Goal: Information Seeking & Learning: Learn about a topic

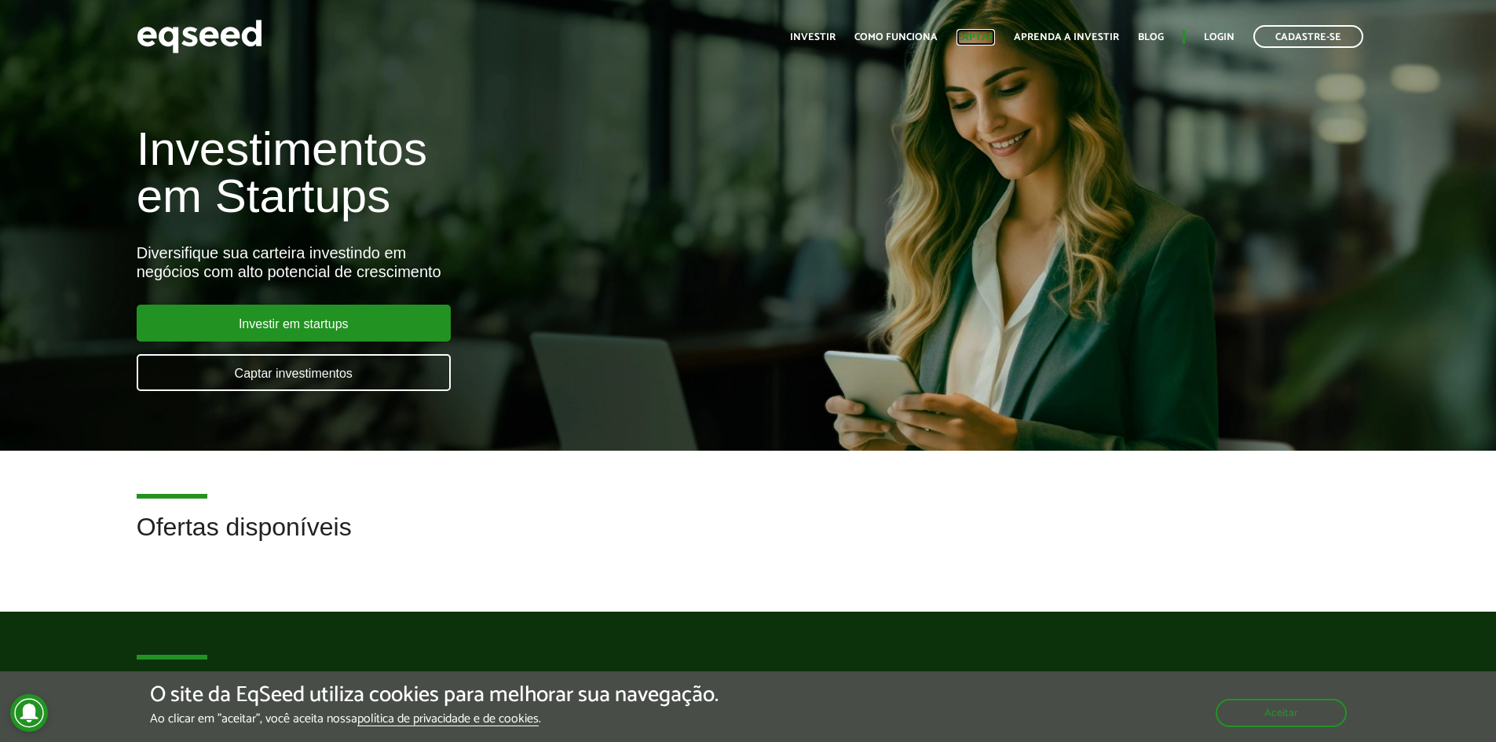
click at [993, 35] on link "Captar" at bounding box center [976, 37] width 38 height 10
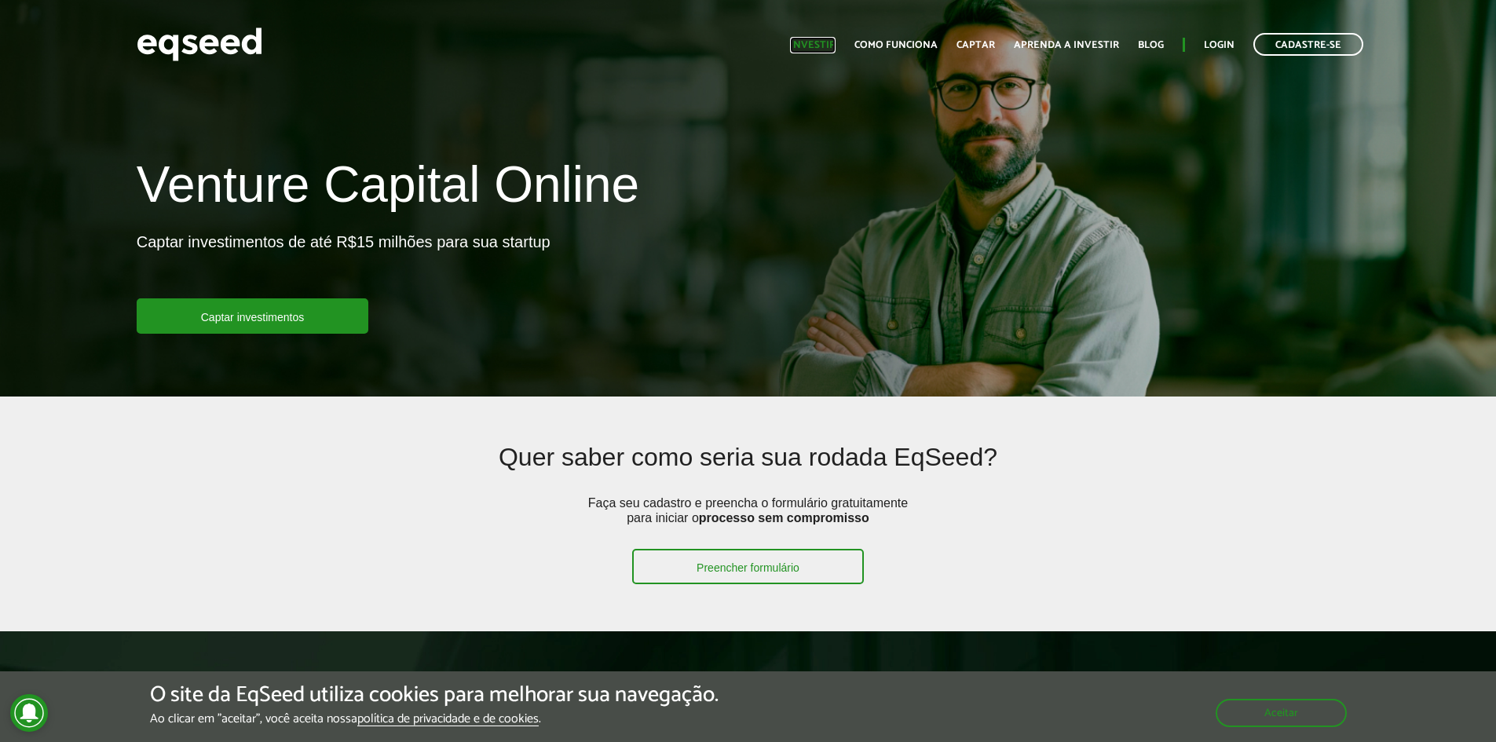
click at [816, 42] on link "Investir" at bounding box center [813, 45] width 46 height 10
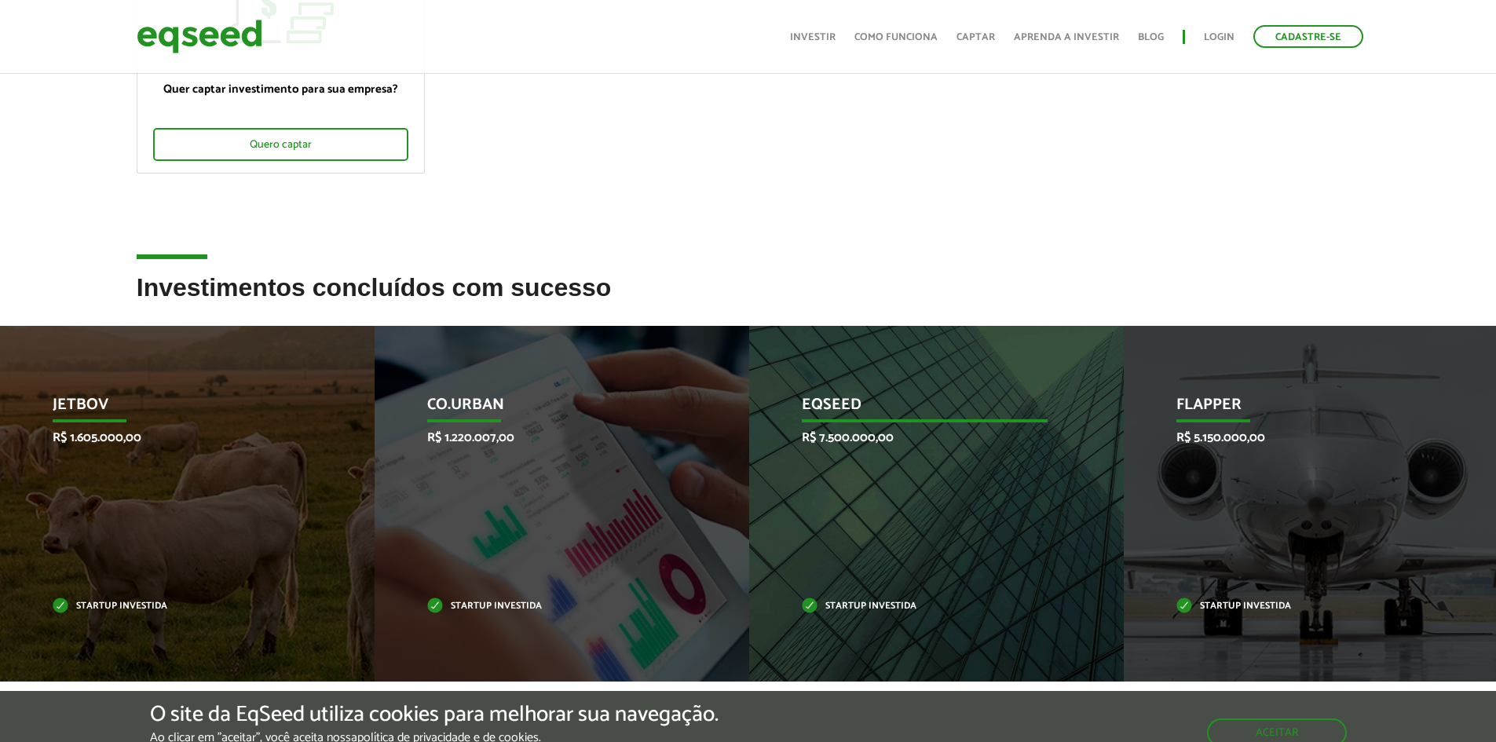
scroll to position [550, 0]
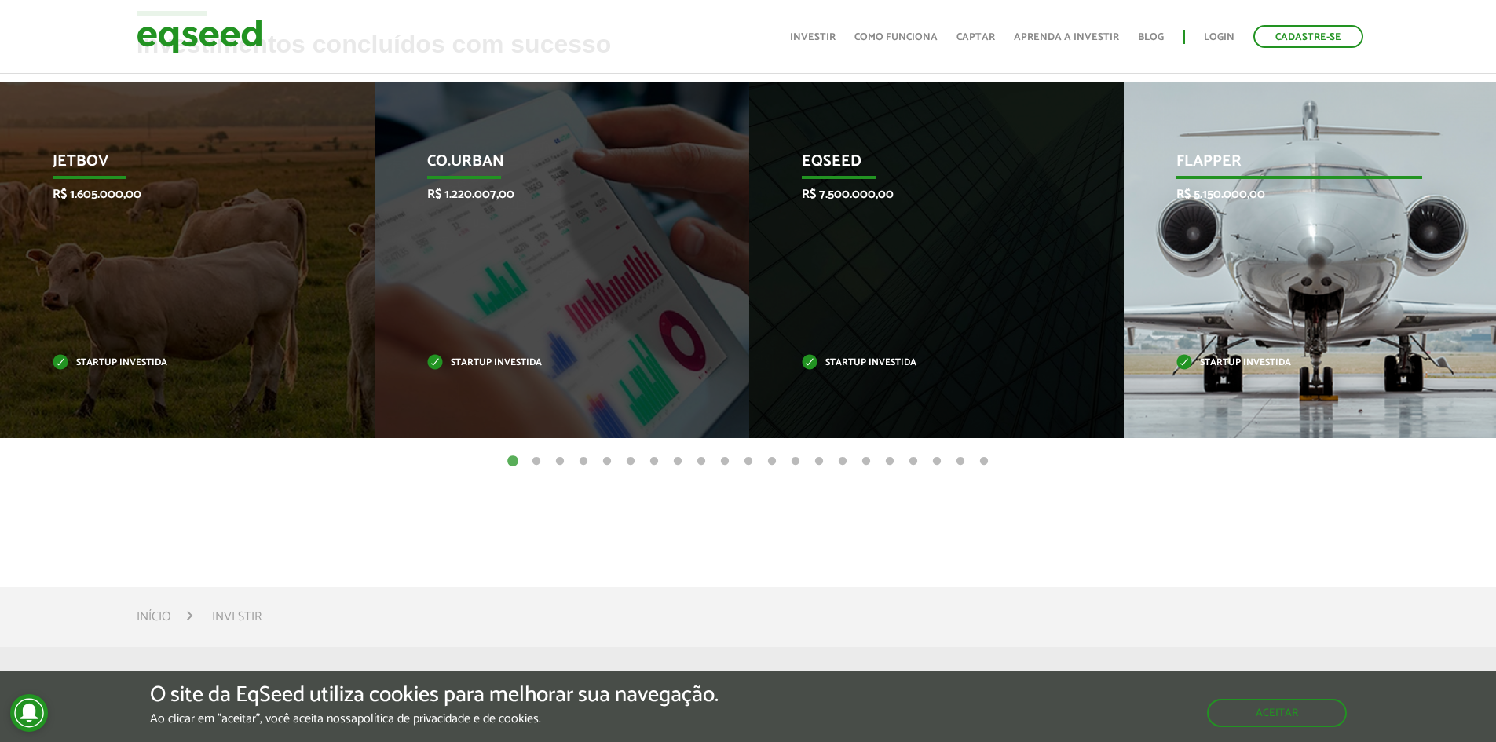
click at [1296, 254] on div "Flapper R$ 5.150.000,00 Startup investida" at bounding box center [1299, 260] width 351 height 356
click at [1257, 134] on div "Flapper R$ 5.150.000,00 Startup investida" at bounding box center [1299, 260] width 351 height 356
drag, startPoint x: 1198, startPoint y: 196, endPoint x: 1202, endPoint y: 159, distance: 37.1
click at [1202, 159] on p "Flapper" at bounding box center [1299, 165] width 246 height 27
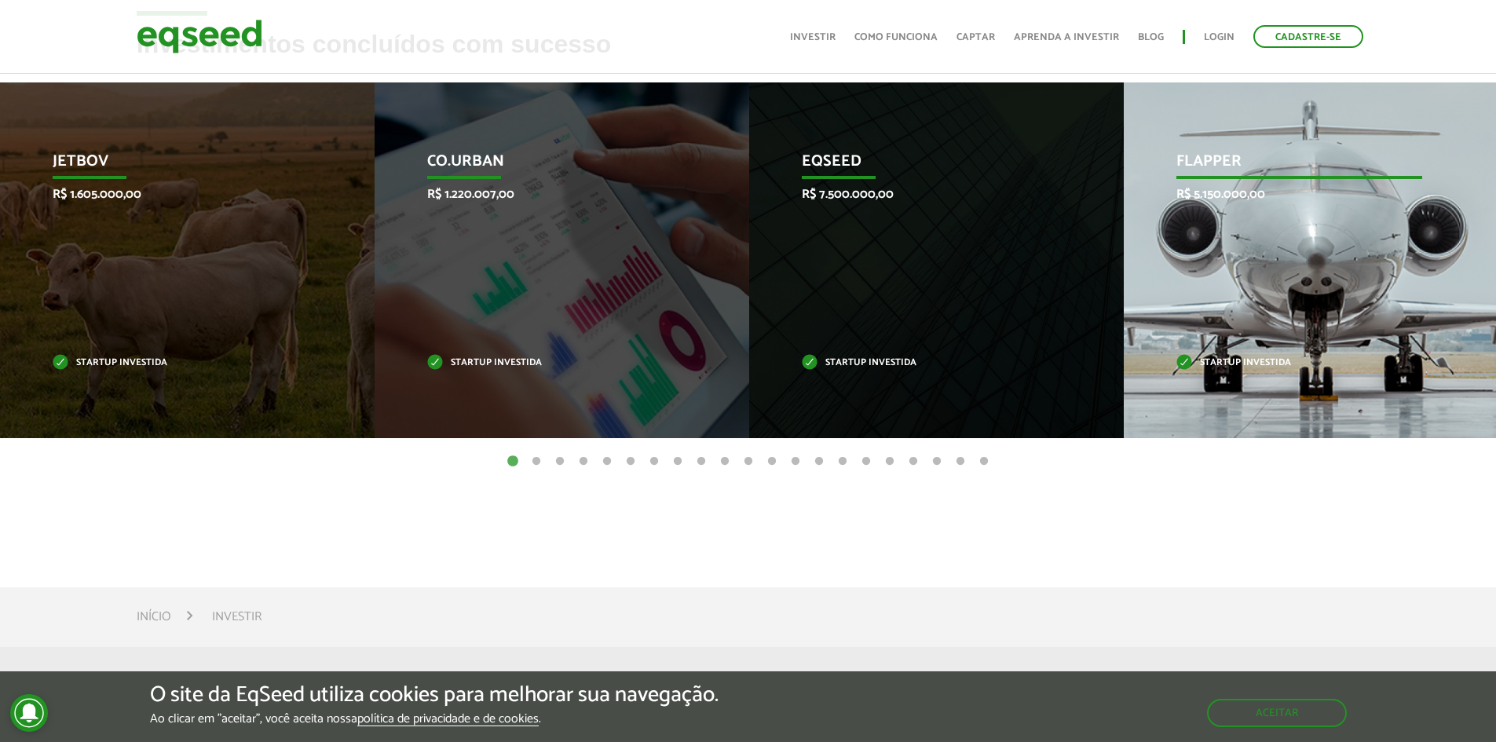
click at [1228, 404] on div "Flapper R$ 5.150.000,00 Startup investida" at bounding box center [1299, 260] width 351 height 356
click at [1229, 397] on div "Flapper R$ 5.150.000,00 Startup investida" at bounding box center [1299, 260] width 351 height 356
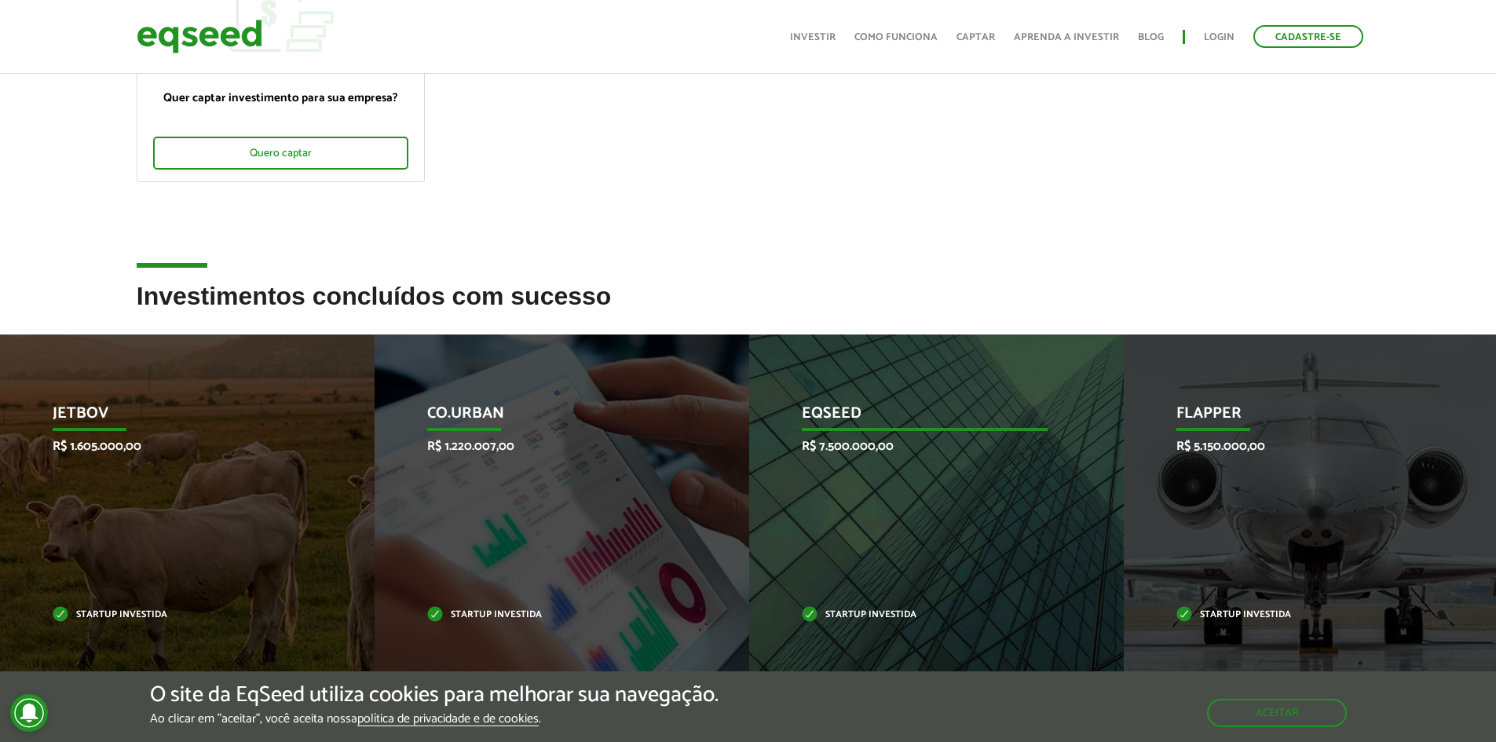
scroll to position [612, 0]
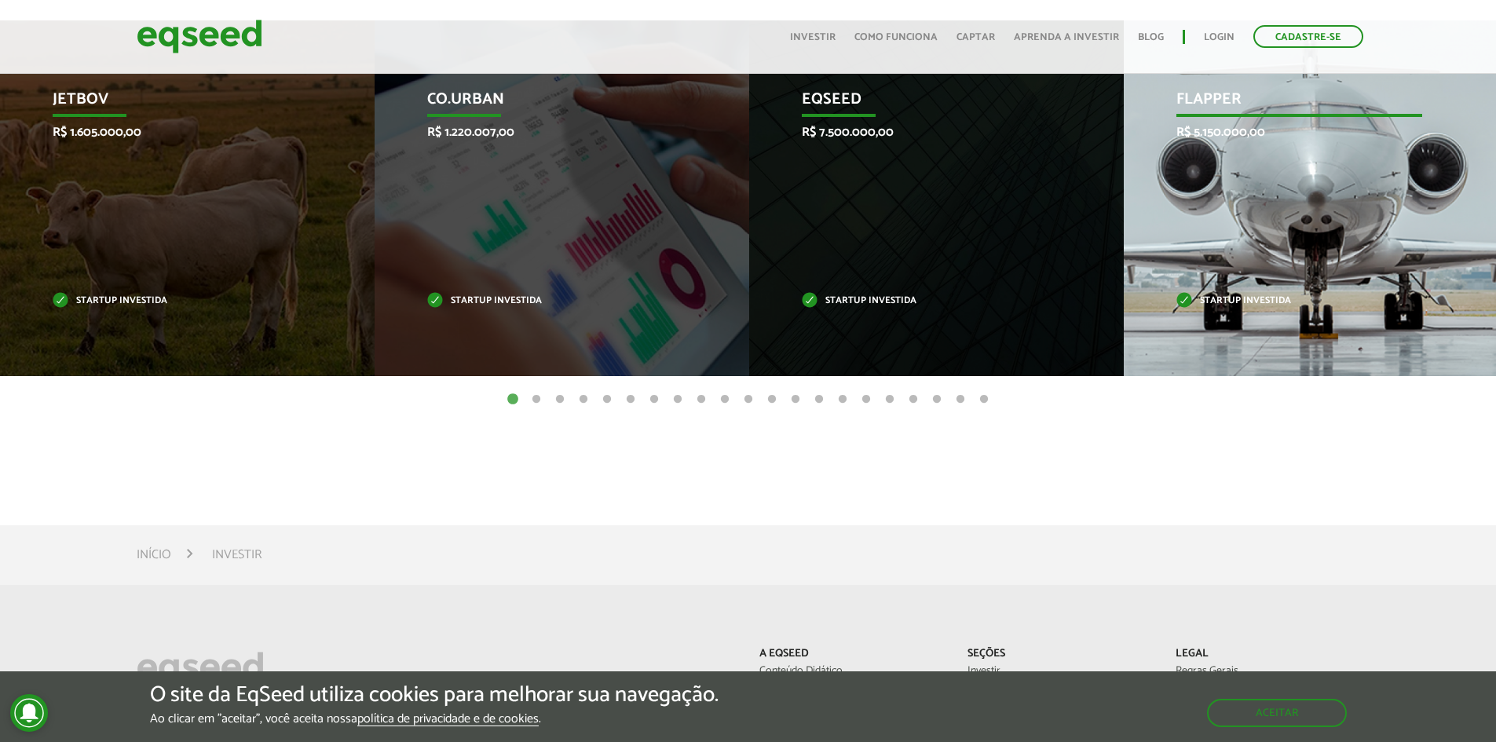
drag, startPoint x: 1259, startPoint y: 232, endPoint x: 1322, endPoint y: 163, distance: 92.8
click at [1322, 163] on div "Flapper R$ 5.150.000,00 Startup investida" at bounding box center [1299, 198] width 351 height 356
drag, startPoint x: 1322, startPoint y: 163, endPoint x: 1236, endPoint y: 140, distance: 88.8
click at [1236, 140] on div "Flapper R$ 5.150.000,00 Startup investida" at bounding box center [1299, 198] width 351 height 356
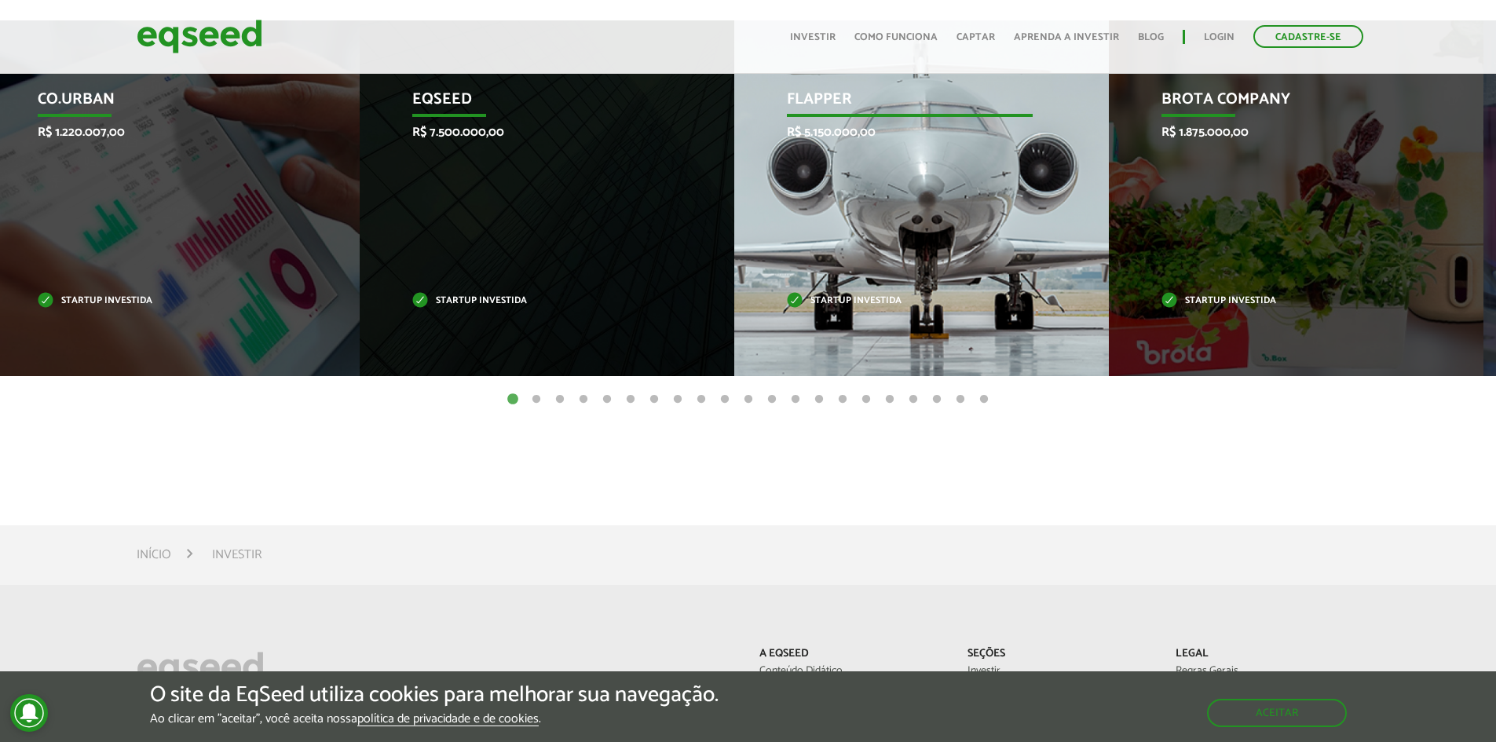
drag, startPoint x: 1236, startPoint y: 140, endPoint x: 847, endPoint y: 137, distance: 389.5
click at [847, 137] on p "R$ 5.150.000,00" at bounding box center [910, 132] width 246 height 15
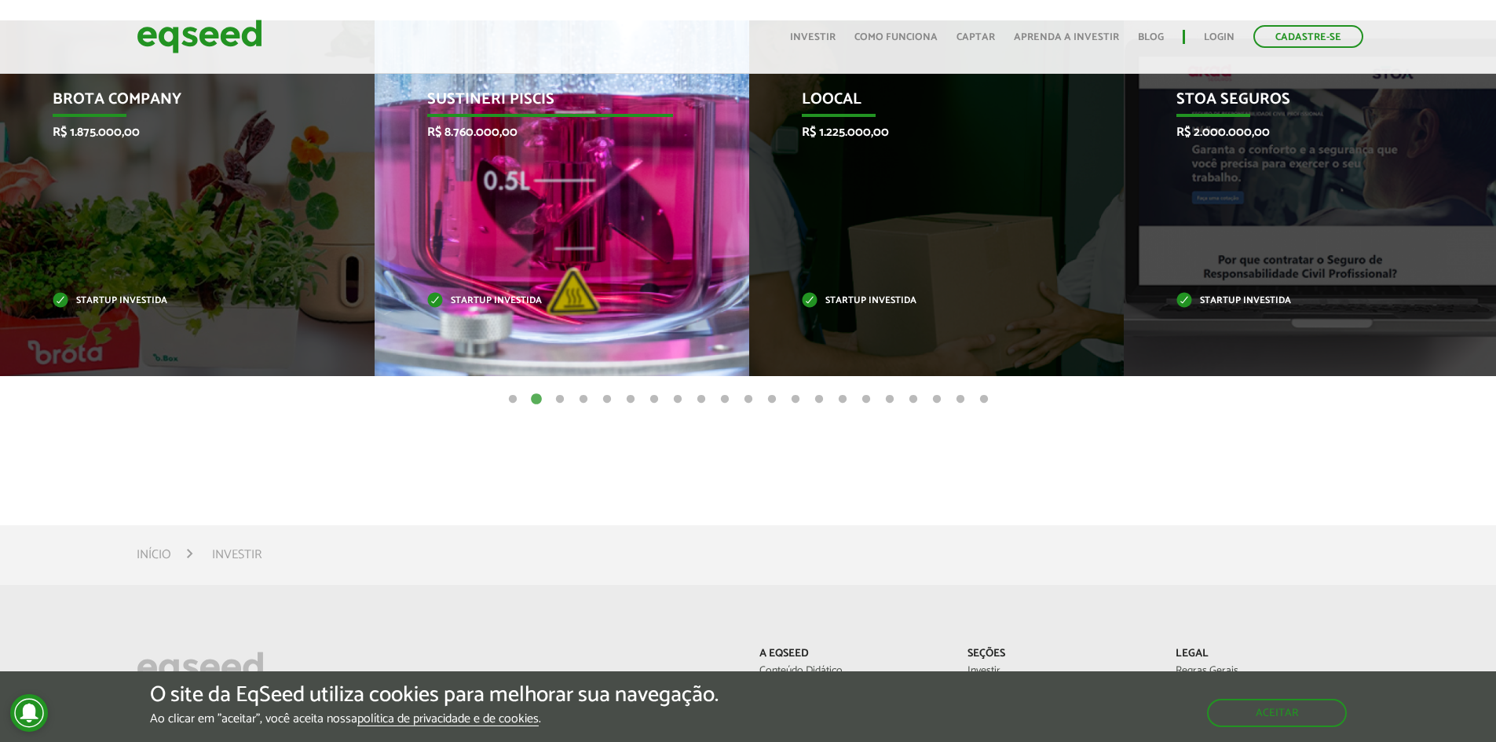
drag, startPoint x: 892, startPoint y: 107, endPoint x: 543, endPoint y: 165, distance: 353.5
click at [554, 163] on div "Sustineri Piscis R$ 8.760.000,00 Startup investida" at bounding box center [550, 198] width 351 height 356
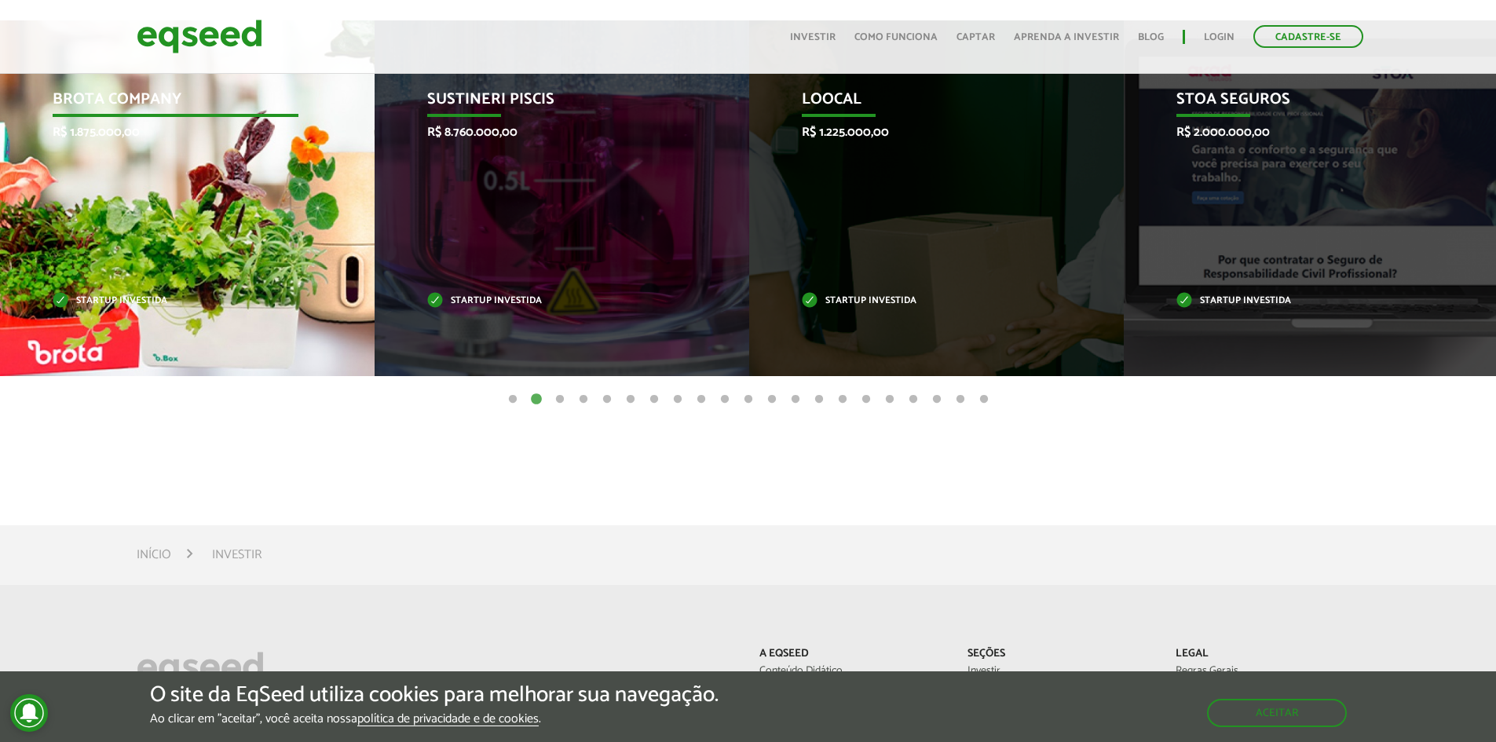
drag, startPoint x: 254, startPoint y: 213, endPoint x: 1063, endPoint y: 207, distance: 809.7
click at [351, 203] on div "Brota Company R$ 1.875.000,00 Startup investida" at bounding box center [175, 198] width 351 height 356
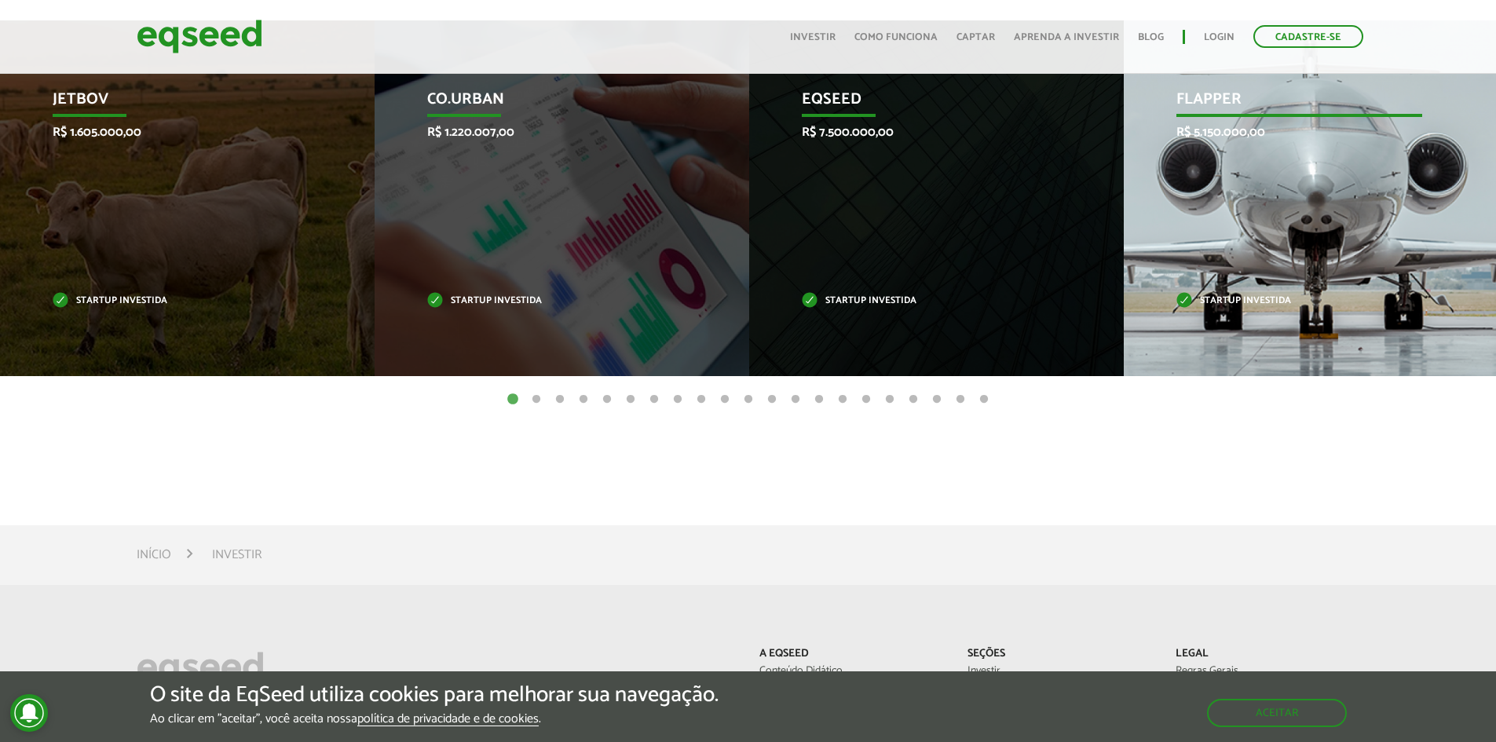
click at [1268, 291] on div "Flapper R$ 5.150.000,00 Startup investida" at bounding box center [1299, 198] width 351 height 356
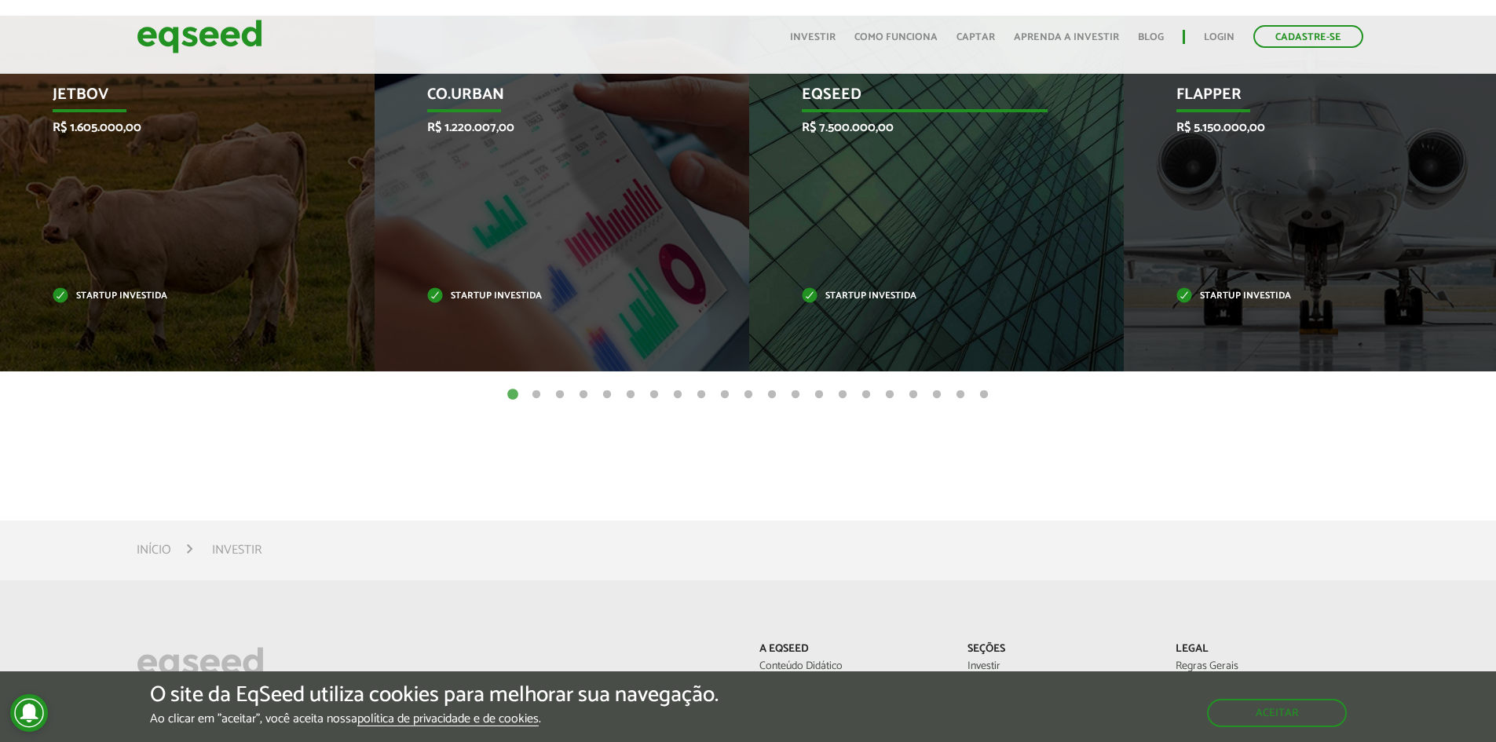
scroll to position [455, 0]
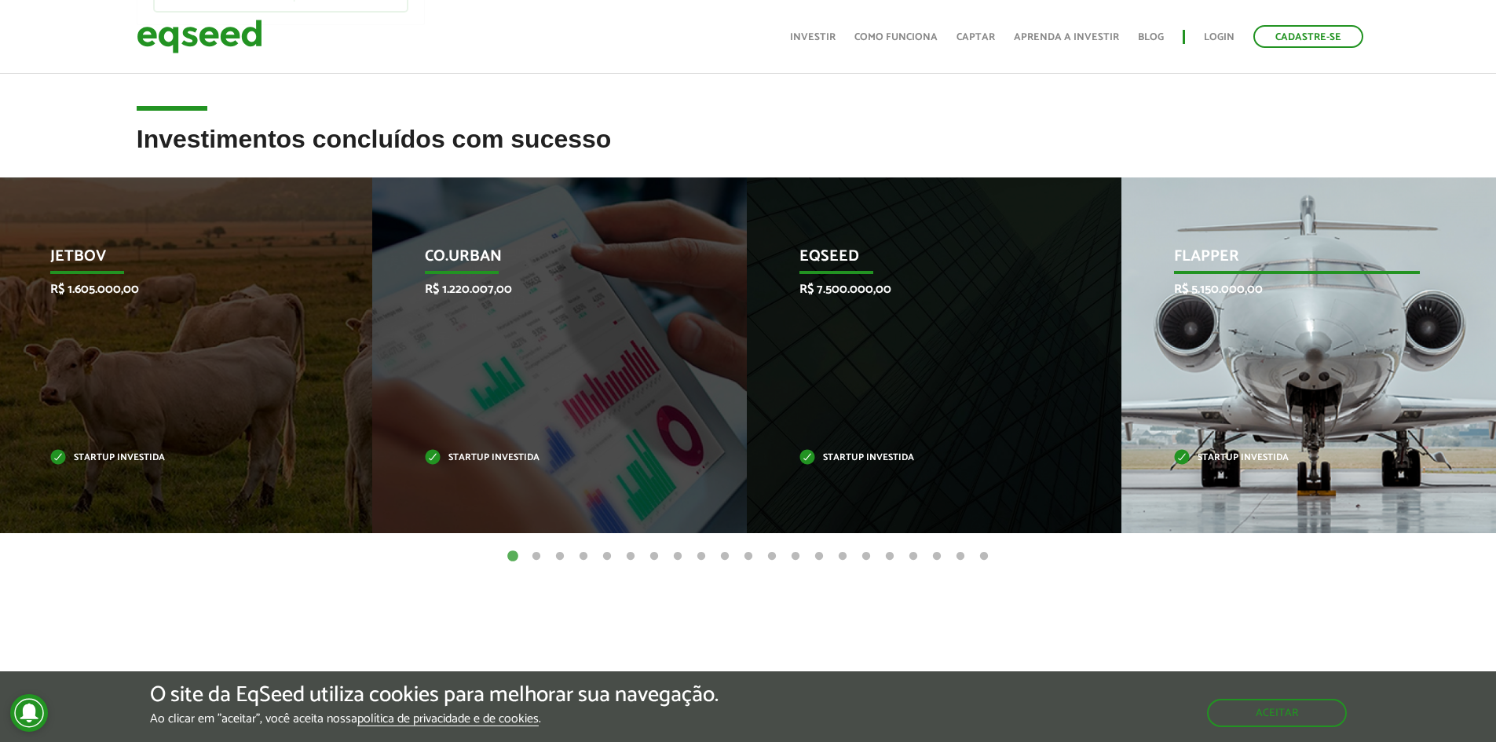
drag, startPoint x: 1258, startPoint y: 283, endPoint x: 1182, endPoint y: 242, distance: 86.4
click at [1182, 242] on div "Flapper R$ 5.150.000,00 Startup investida" at bounding box center [1296, 355] width 351 height 356
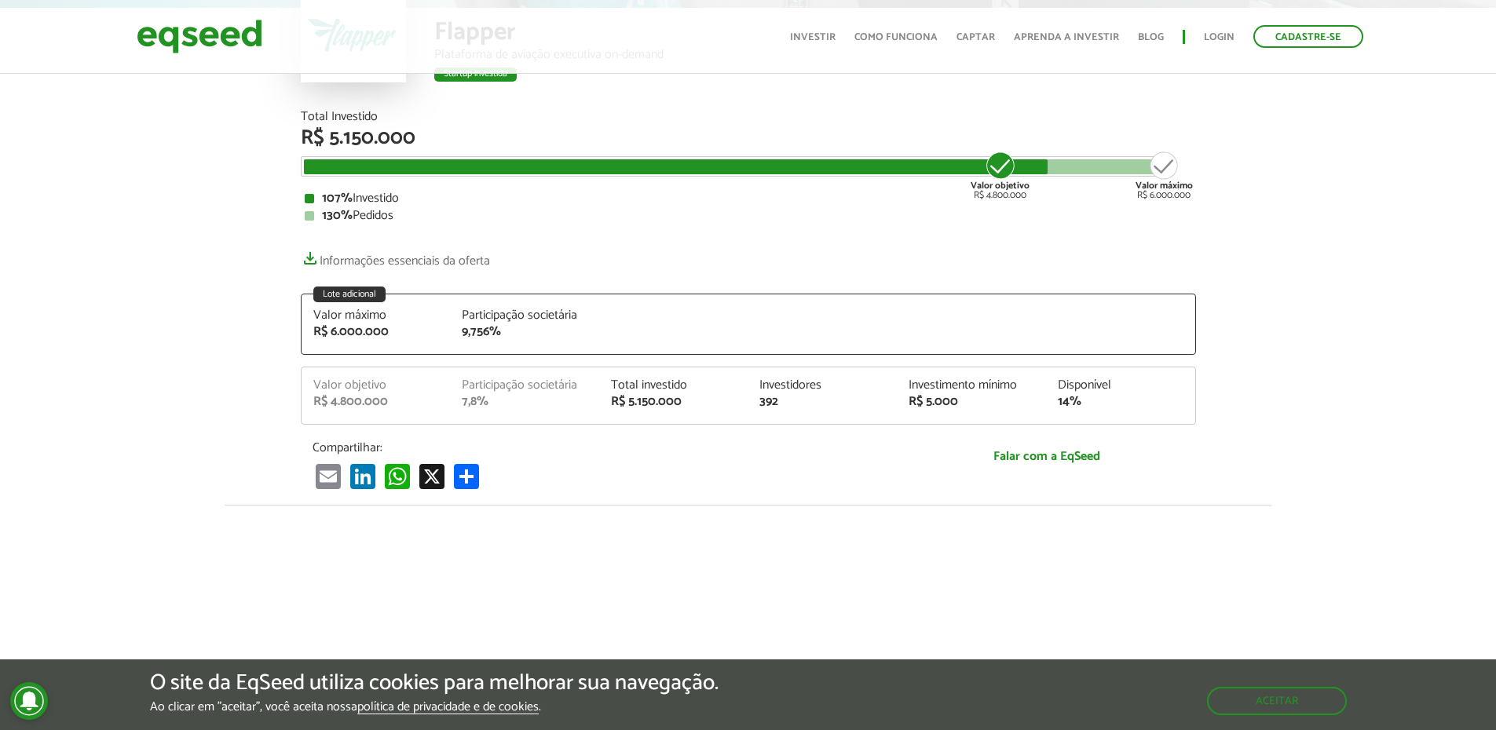
scroll to position [236, 0]
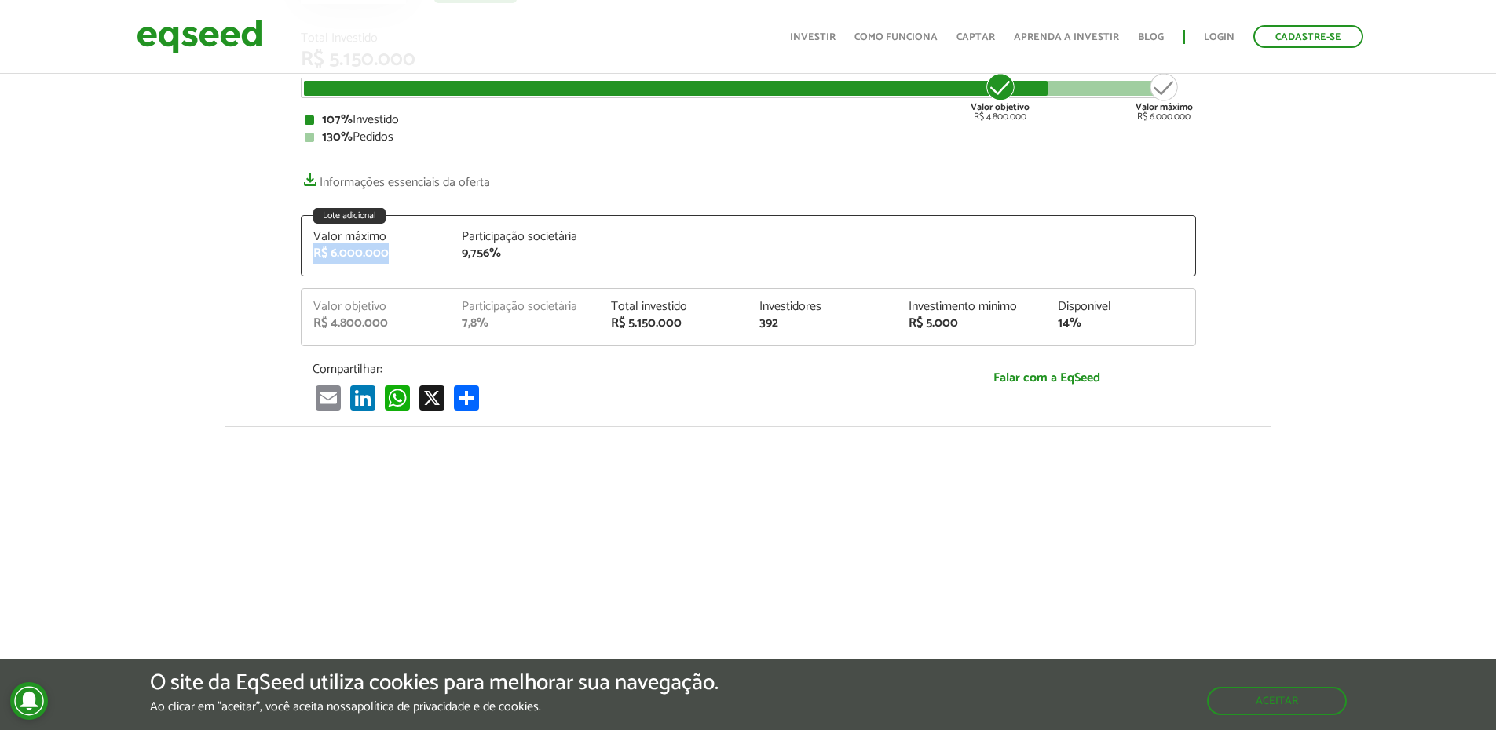
drag, startPoint x: 359, startPoint y: 250, endPoint x: 254, endPoint y: 256, distance: 104.6
click at [254, 256] on article "Flapper Plataforma de aviação executiva on-demand Startup investida Startup inv…" at bounding box center [748, 398] width 1496 height 1127
drag, startPoint x: 678, startPoint y: 327, endPoint x: 622, endPoint y: 327, distance: 55.8
click at [622, 327] on div "Valor objetivo R$ 4.800.000 Participação societária 7,8% Total investido R$ 5.1…" at bounding box center [749, 323] width 894 height 45
drag, startPoint x: 362, startPoint y: 324, endPoint x: 589, endPoint y: 328, distance: 227.0
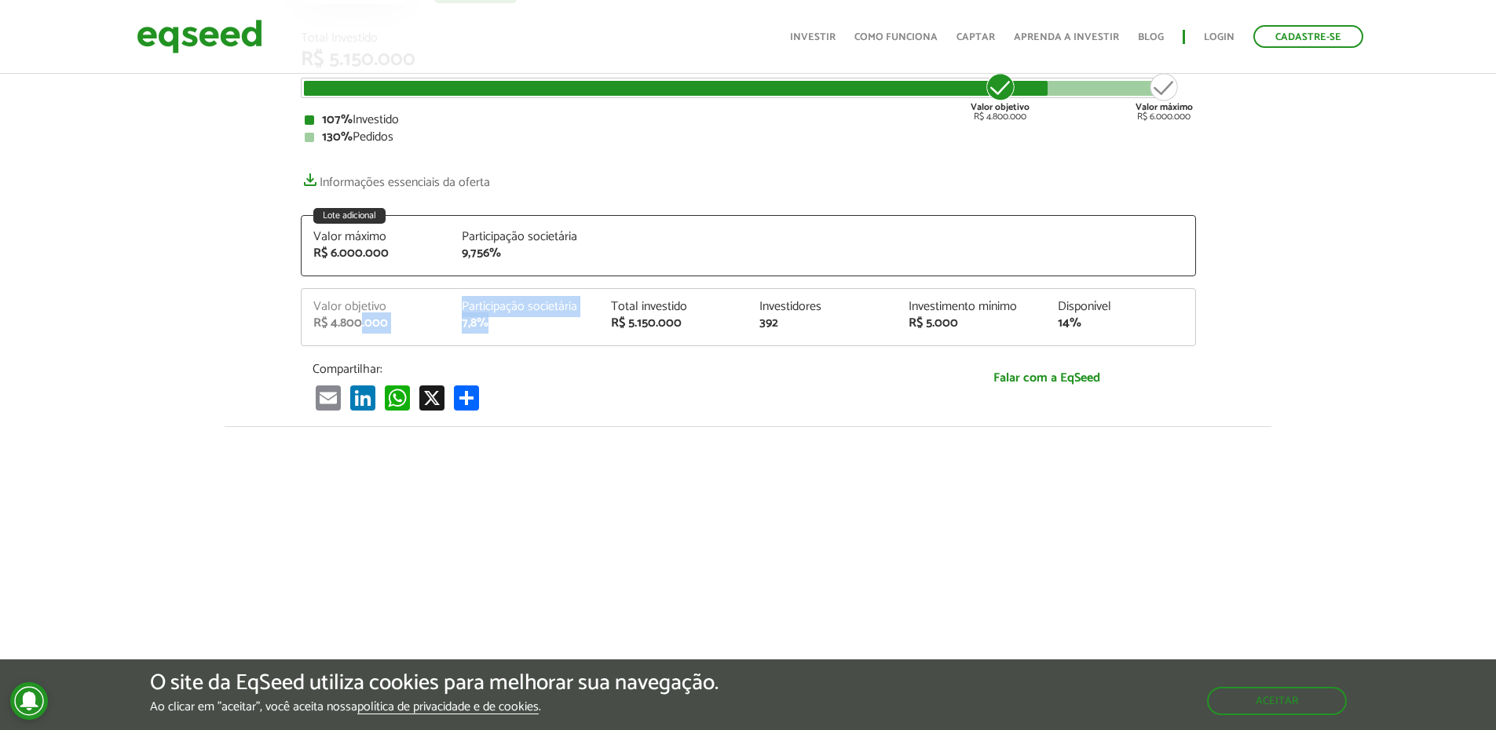
click at [572, 328] on div "Valor objetivo R$ 4.800.000 Participação societária 7,8% Total investido R$ 5.1…" at bounding box center [749, 323] width 894 height 45
click at [662, 338] on div "Valor objetivo R$ 4.800.000 Participação societária 7,8% Total investido R$ 5.1…" at bounding box center [749, 323] width 894 height 45
drag, startPoint x: 885, startPoint y: 330, endPoint x: 867, endPoint y: 329, distance: 18.1
click at [867, 329] on div "Valor objetivo R$ 4.800.000 Participação societária 7,8% Total investido R$ 5.1…" at bounding box center [749, 323] width 894 height 45
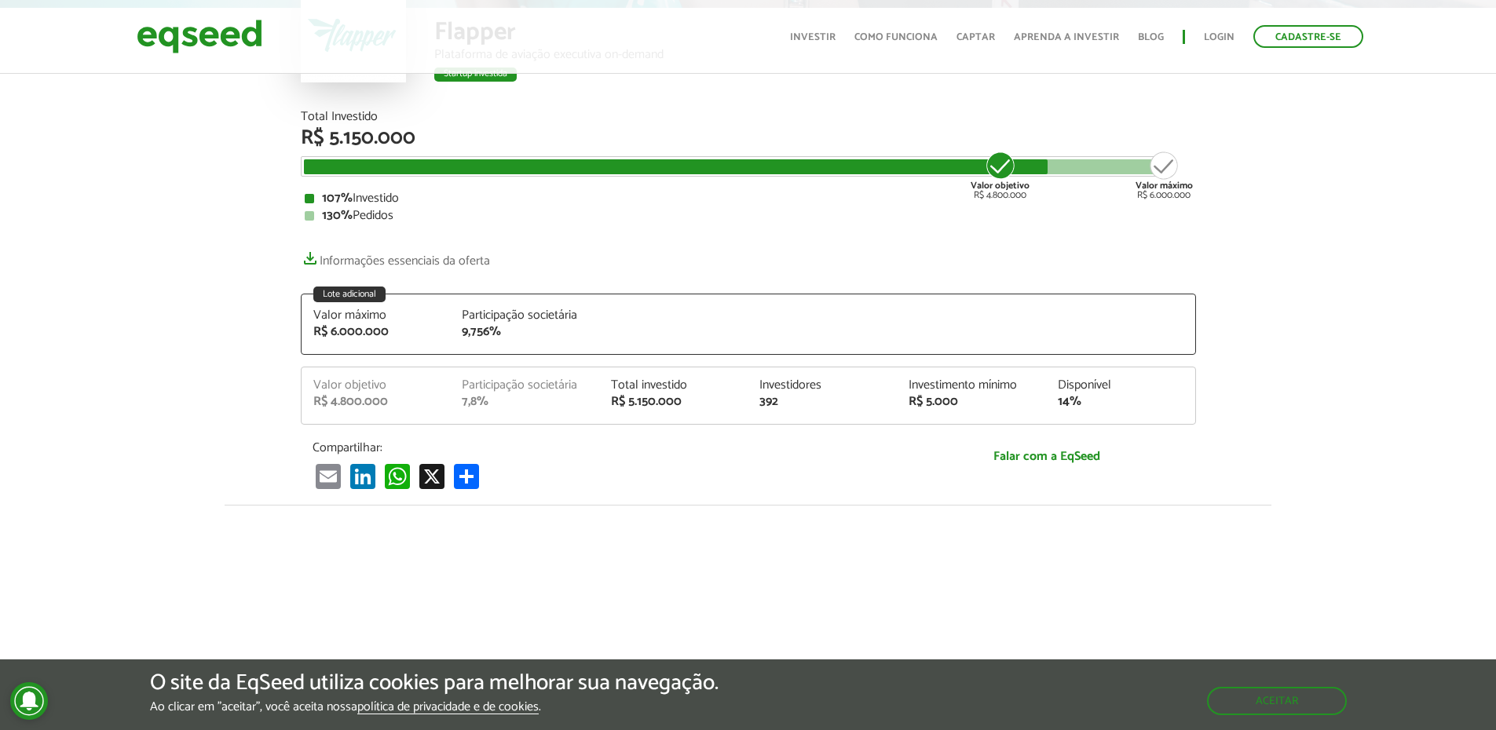
click at [191, 461] on article "Flapper Plataforma de aviação executiva on-demand Startup investida Startup inv…" at bounding box center [748, 477] width 1496 height 1127
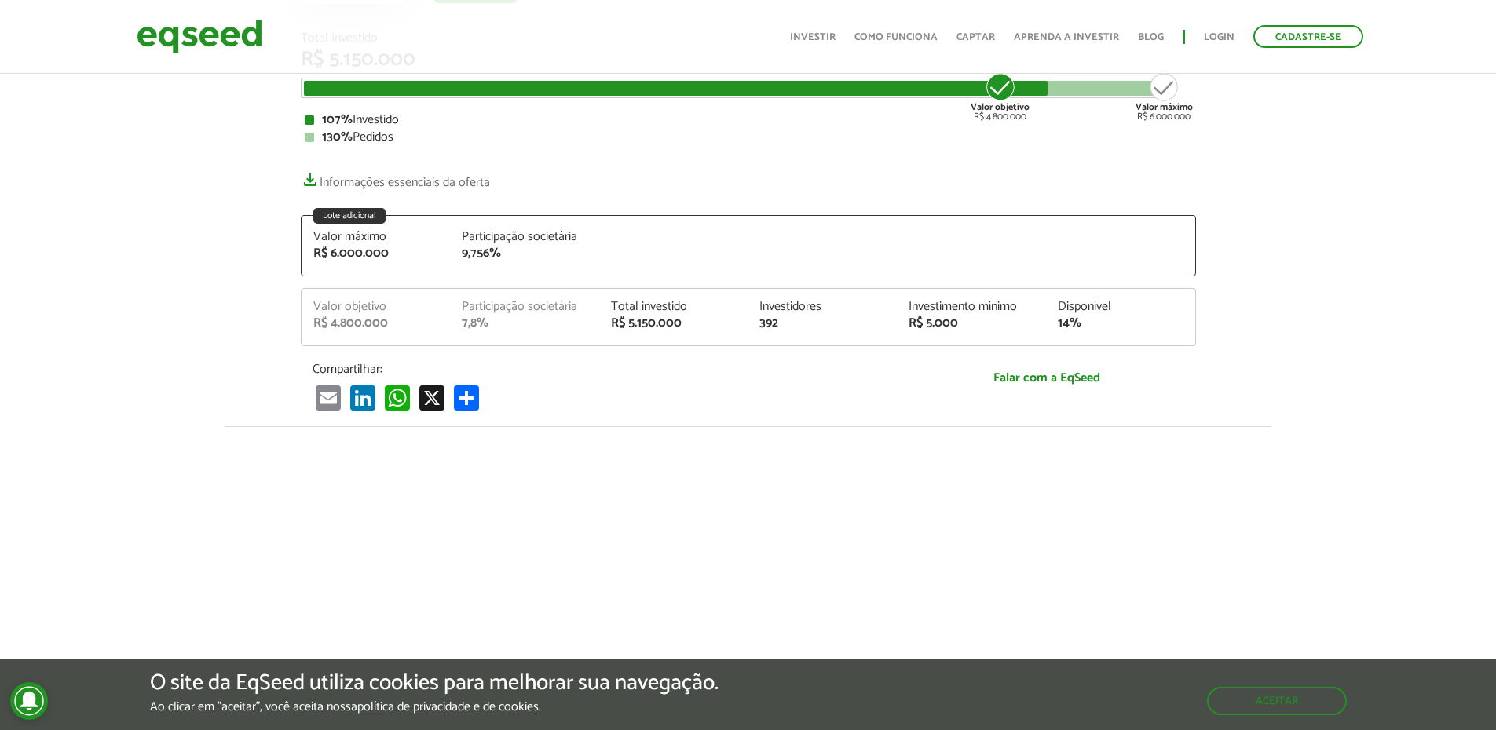
scroll to position [157, 0]
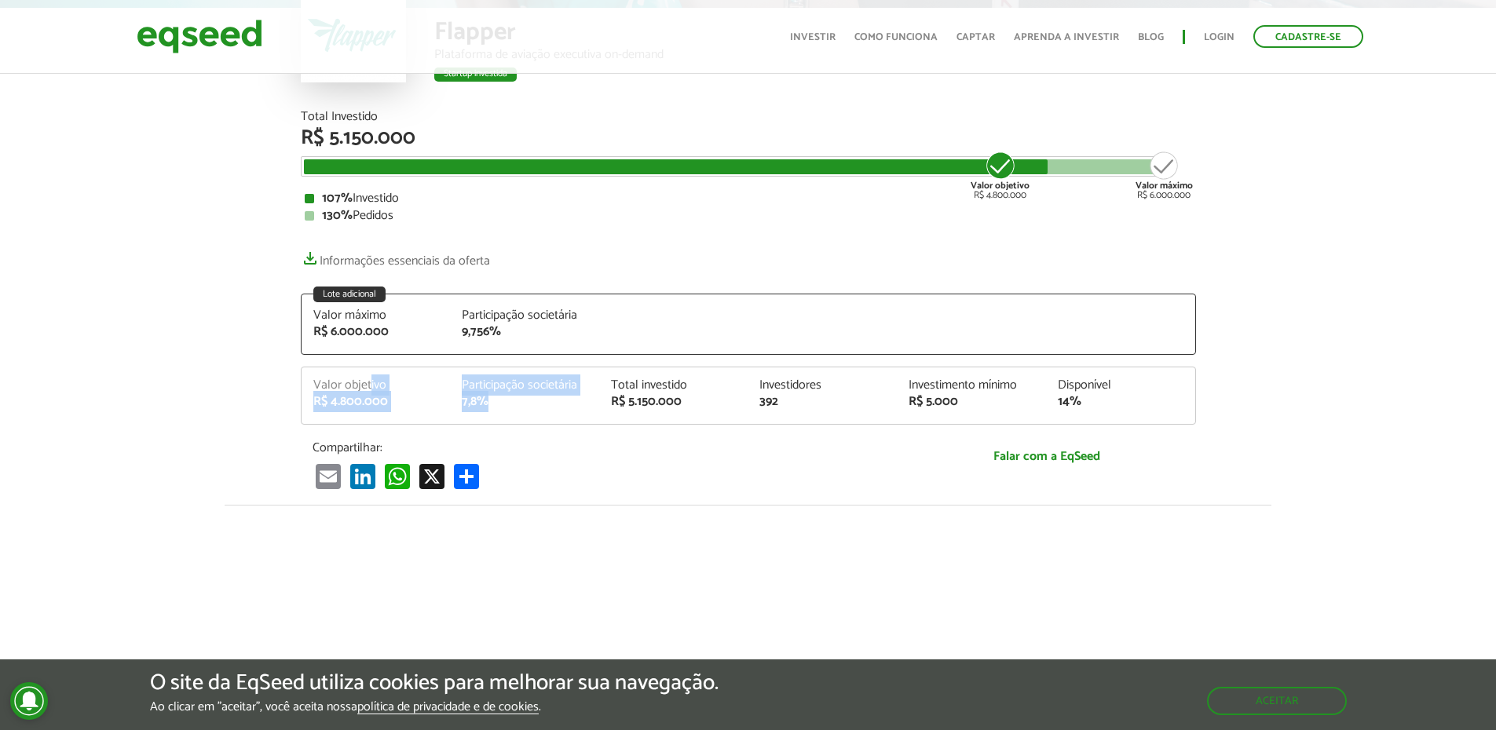
drag, startPoint x: 520, startPoint y: 412, endPoint x: 371, endPoint y: 379, distance: 152.8
click at [371, 379] on div "Valor objetivo R$ 4.800.000 Participação societária 7,8% Total investido R$ 5.1…" at bounding box center [749, 401] width 894 height 45
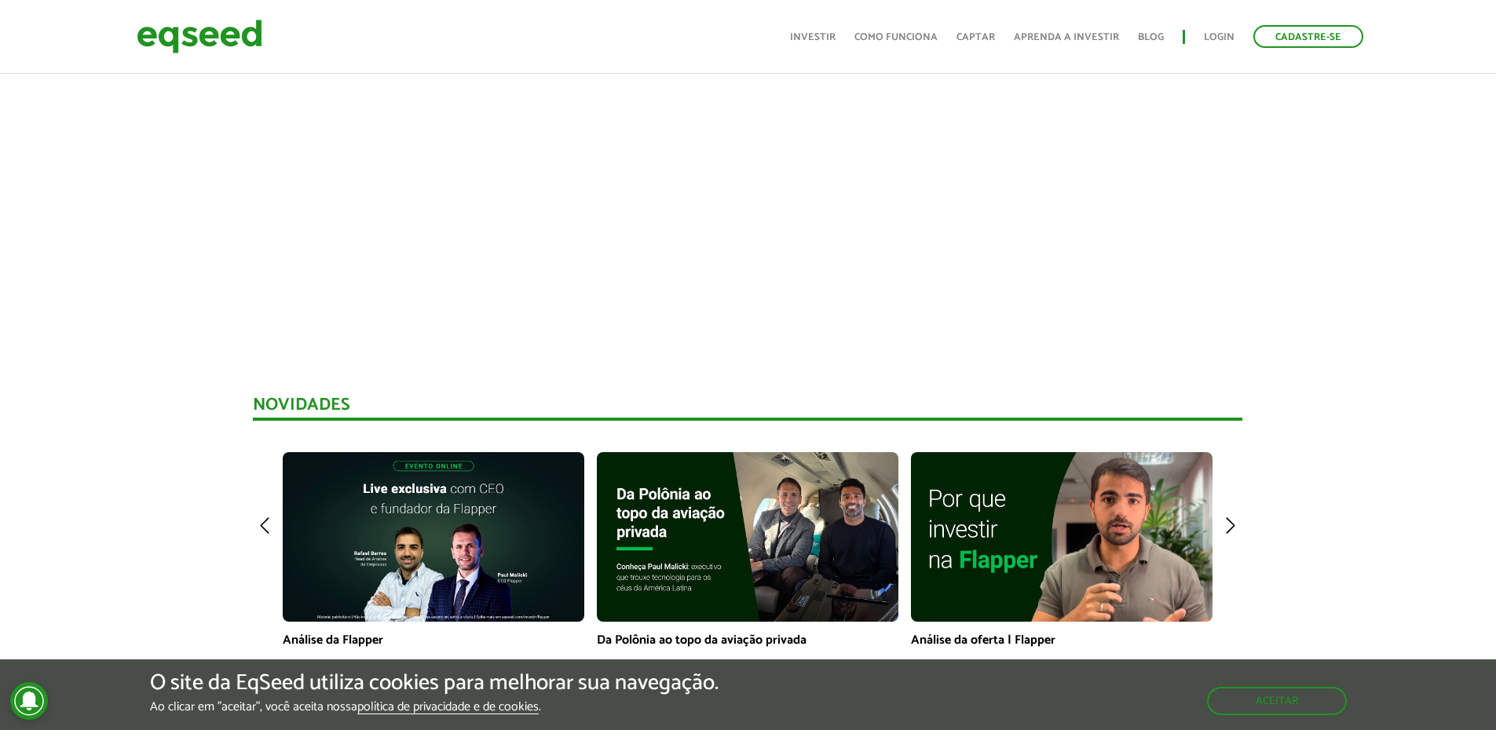
scroll to position [1335, 0]
